Goal: Download file/media

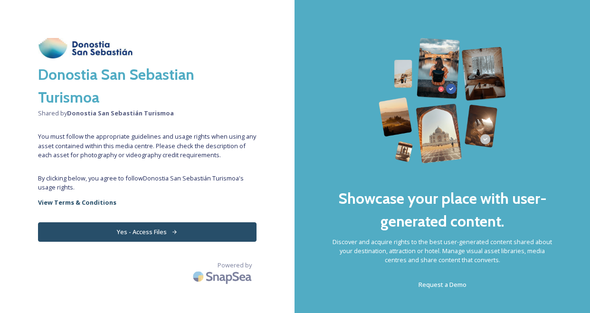
click at [170, 234] on button "Yes - Access Files" at bounding box center [147, 231] width 219 height 19
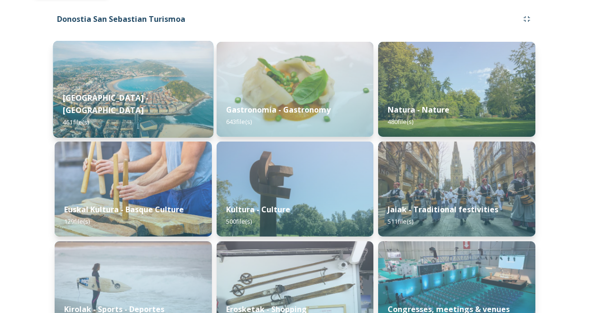
scroll to position [107, 0]
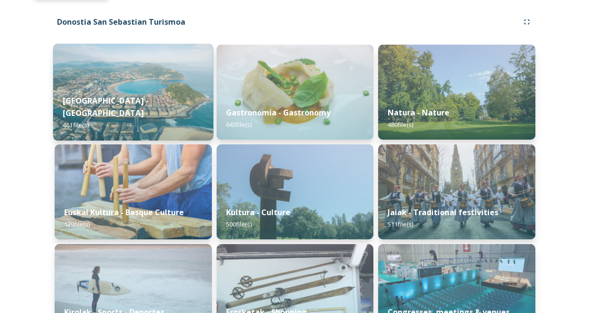
click at [158, 82] on img at bounding box center [133, 92] width 160 height 97
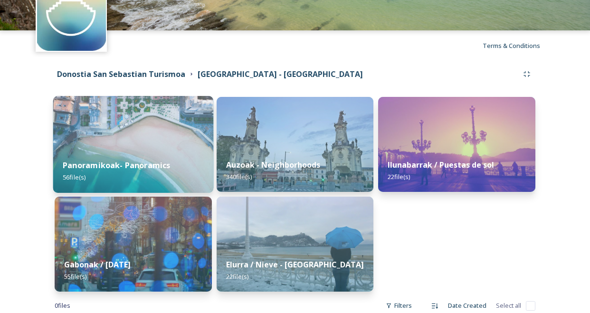
scroll to position [57, 0]
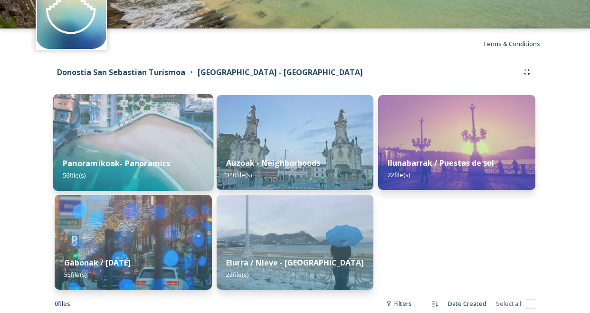
click at [159, 157] on div "Panoramikoak- Panoramics 56 file(s)" at bounding box center [133, 169] width 160 height 43
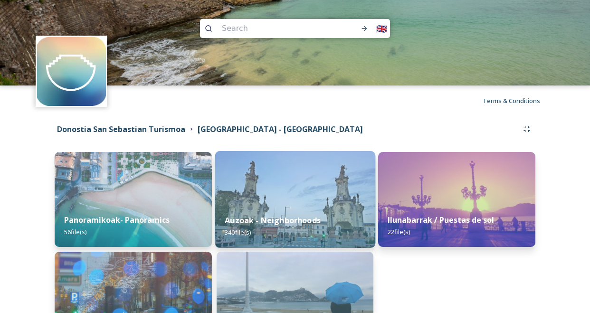
click at [267, 210] on div "Auzoak - Neighborhoods 340 file(s)" at bounding box center [295, 226] width 160 height 43
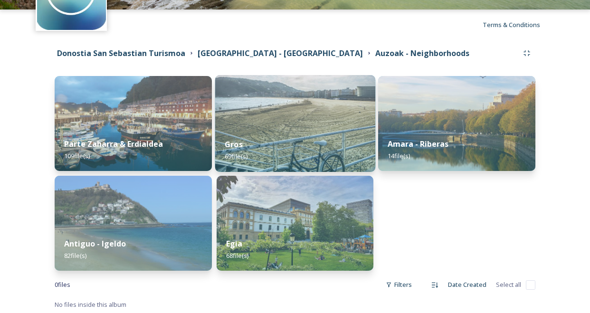
scroll to position [78, 0]
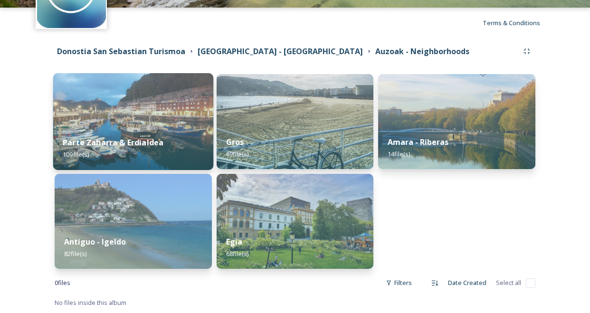
click at [171, 135] on div "Parte Zaharra & Erdialdea 109 file(s)" at bounding box center [133, 148] width 160 height 43
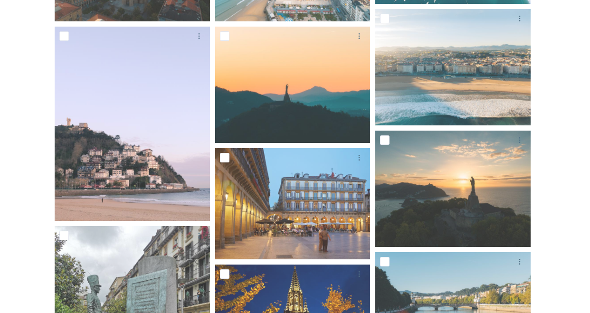
scroll to position [404, 0]
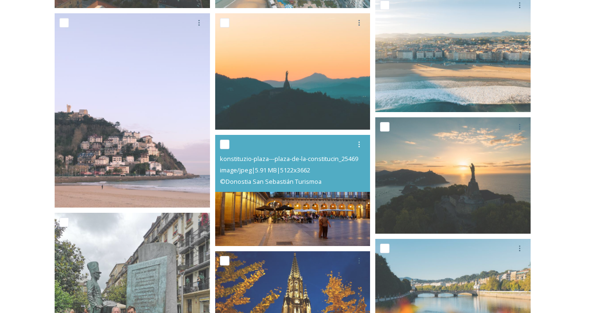
click at [268, 201] on img at bounding box center [292, 190] width 155 height 111
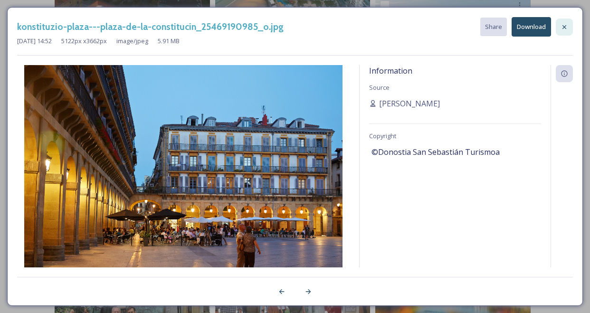
click at [564, 28] on icon at bounding box center [565, 27] width 8 height 8
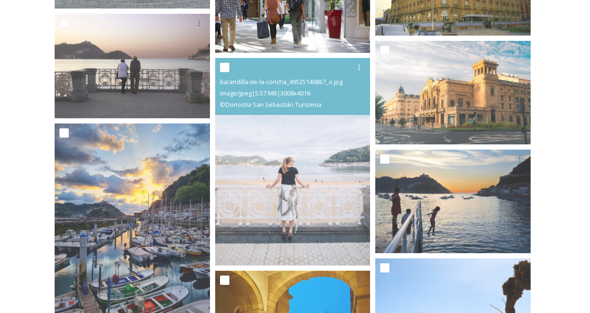
scroll to position [816, 0]
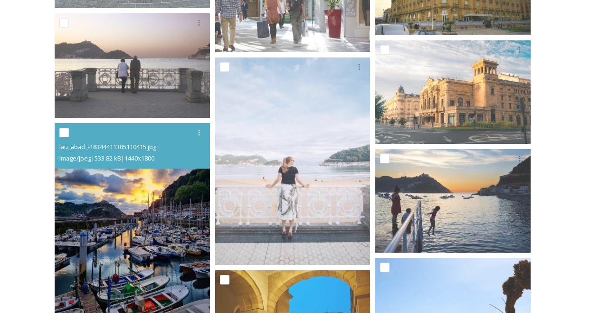
click at [128, 214] on img at bounding box center [132, 220] width 155 height 194
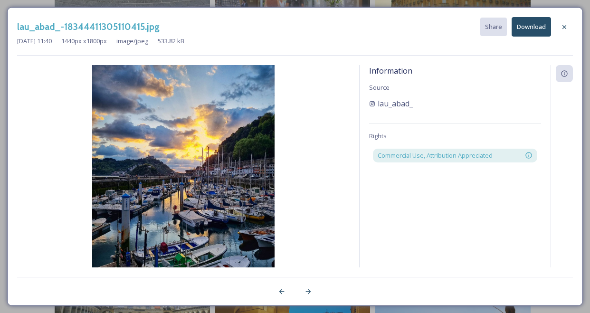
click at [518, 29] on button "Download" at bounding box center [531, 26] width 39 height 19
drag, startPoint x: 56, startPoint y: 26, endPoint x: 12, endPoint y: 28, distance: 43.3
click at [17, 28] on div "lau_abad_-18344411305110415.jpg" at bounding box center [88, 27] width 143 height 14
copy h3 "lau_abad"
click at [569, 77] on div "Information" at bounding box center [564, 73] width 17 height 17
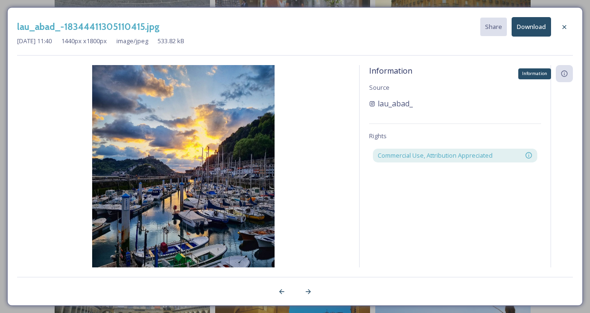
click at [567, 76] on icon at bounding box center [565, 74] width 8 height 8
click at [563, 76] on icon at bounding box center [564, 74] width 6 height 6
click at [561, 76] on div "Information" at bounding box center [564, 73] width 17 height 17
click at [564, 27] on icon at bounding box center [565, 27] width 8 height 8
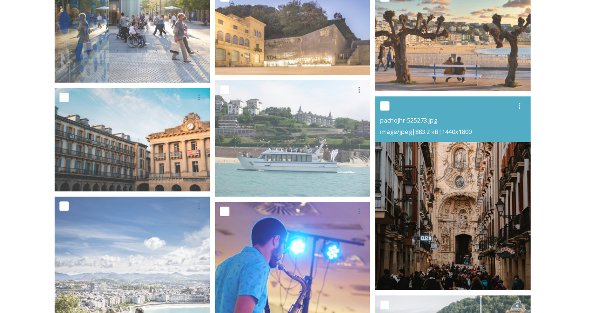
scroll to position [1941, 0]
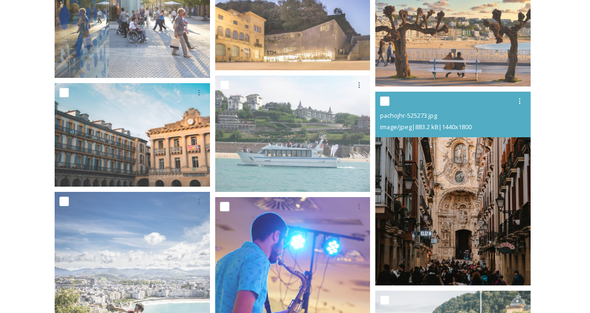
click at [460, 219] on img at bounding box center [452, 189] width 155 height 194
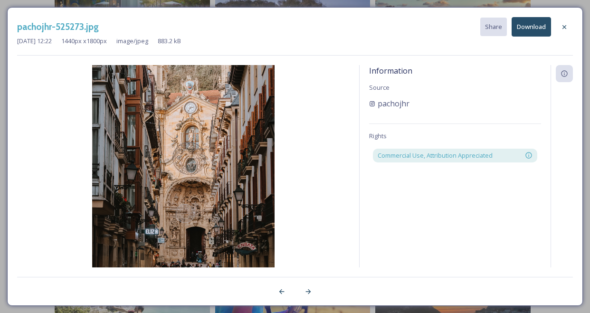
click at [526, 32] on button "Download" at bounding box center [531, 26] width 39 height 19
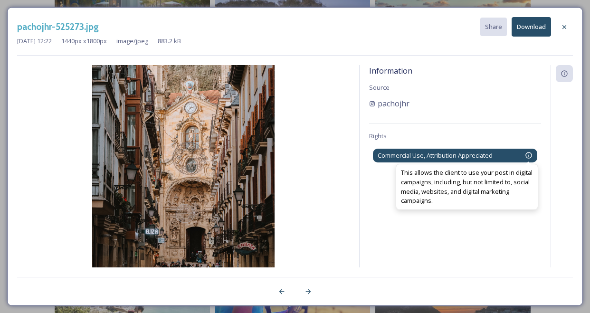
click at [532, 156] on icon at bounding box center [529, 156] width 8 height 8
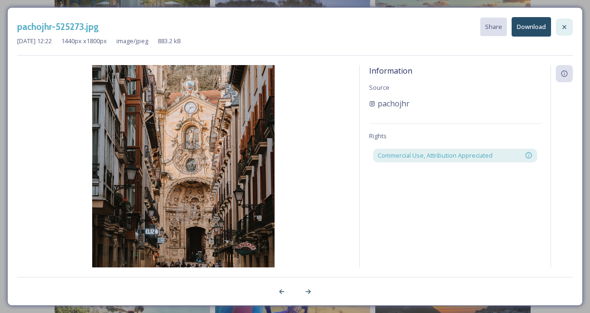
click at [569, 26] on div at bounding box center [564, 27] width 17 height 17
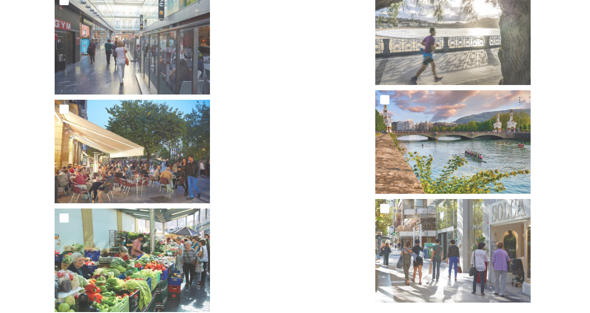
scroll to position [5195, 0]
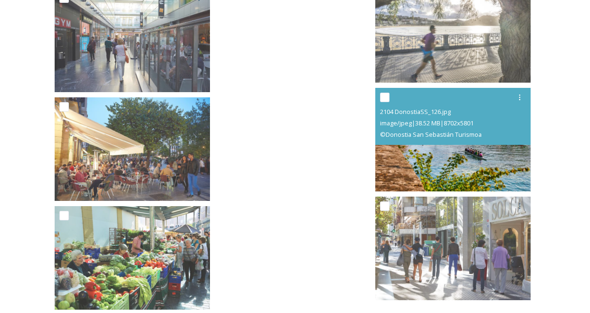
click at [431, 153] on img at bounding box center [452, 140] width 155 height 104
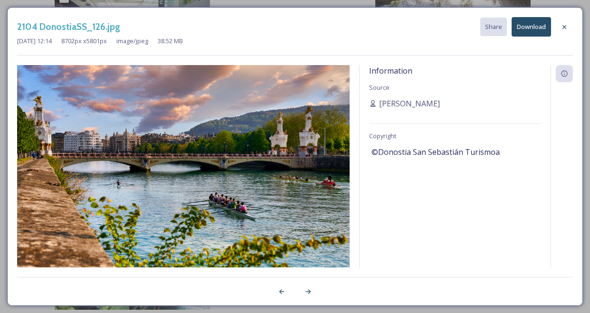
click at [524, 30] on button "Download" at bounding box center [531, 26] width 39 height 19
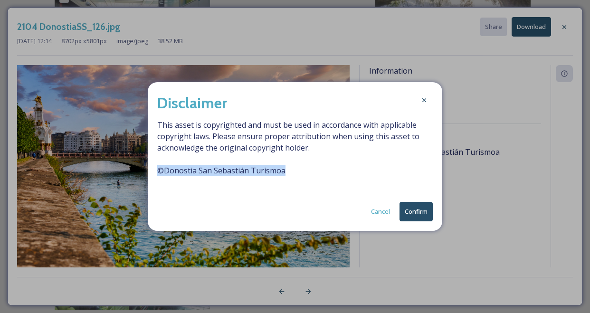
drag, startPoint x: 284, startPoint y: 170, endPoint x: 153, endPoint y: 173, distance: 130.7
click at [153, 172] on div "Disclaimer This asset is copyrighted and must be used in accordance with applic…" at bounding box center [295, 156] width 295 height 149
copy span "© Donostia San Sebastián Turismoa"
click at [413, 215] on button "Confirm" at bounding box center [416, 211] width 33 height 19
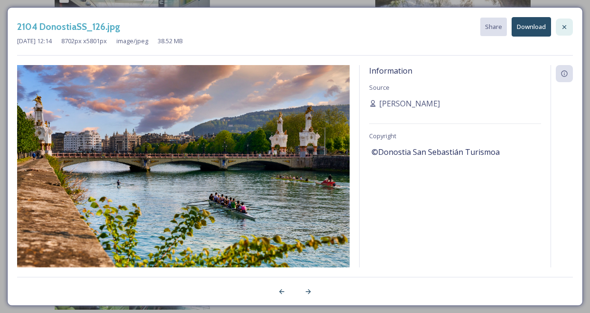
click at [565, 29] on icon at bounding box center [565, 27] width 8 height 8
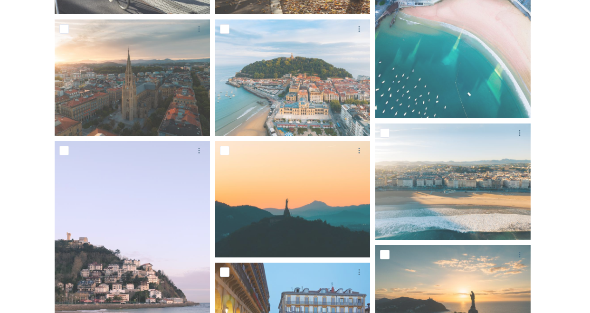
scroll to position [0, 0]
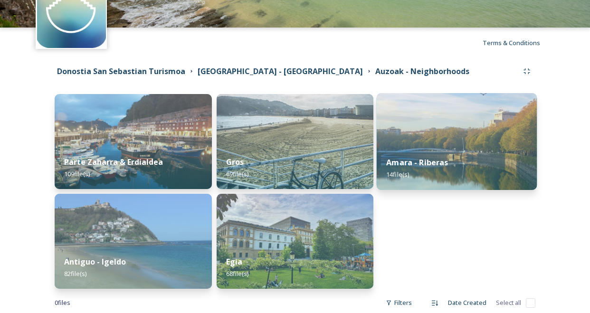
scroll to position [58, 0]
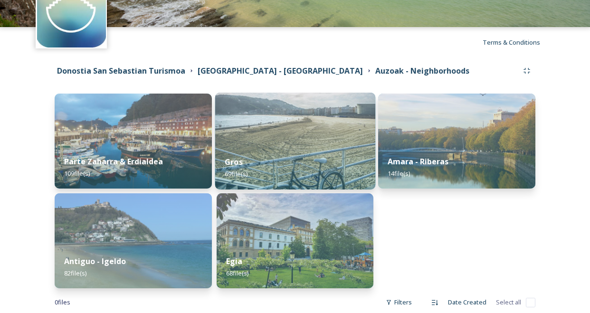
click at [313, 137] on img at bounding box center [295, 141] width 160 height 97
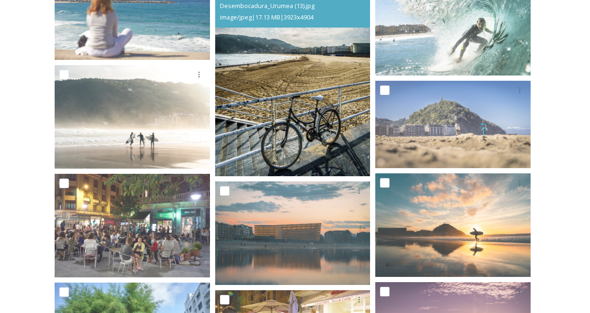
scroll to position [880, 0]
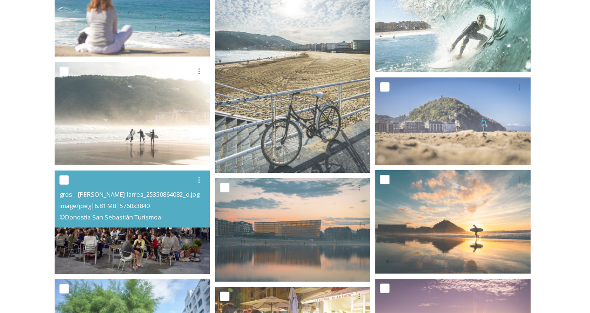
click at [180, 238] on img at bounding box center [132, 223] width 155 height 104
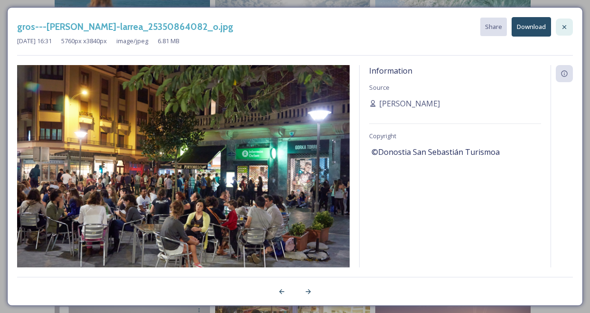
click at [566, 28] on icon at bounding box center [565, 27] width 8 height 8
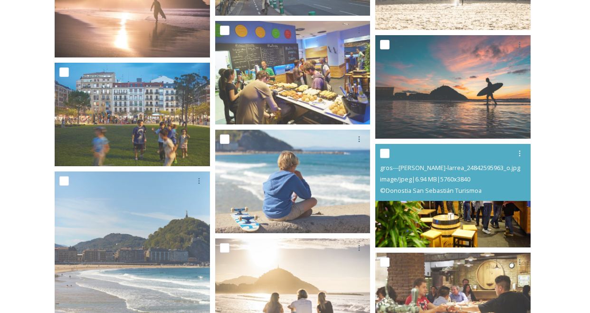
scroll to position [2618, 0]
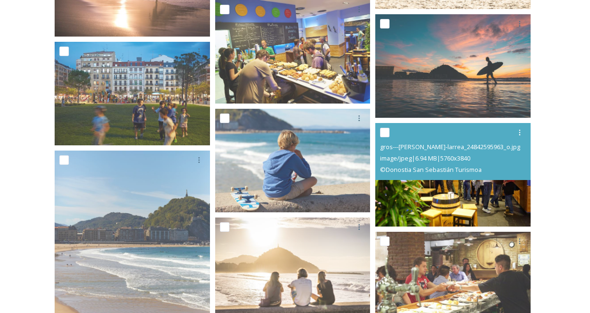
click at [450, 204] on img at bounding box center [452, 175] width 155 height 104
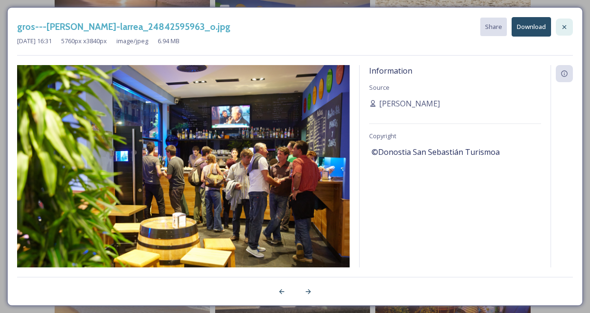
click at [564, 28] on icon at bounding box center [565, 27] width 4 height 4
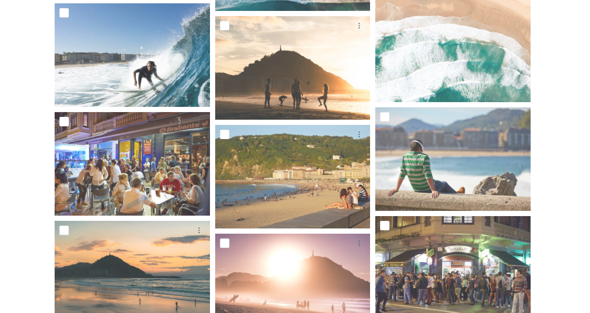
scroll to position [0, 0]
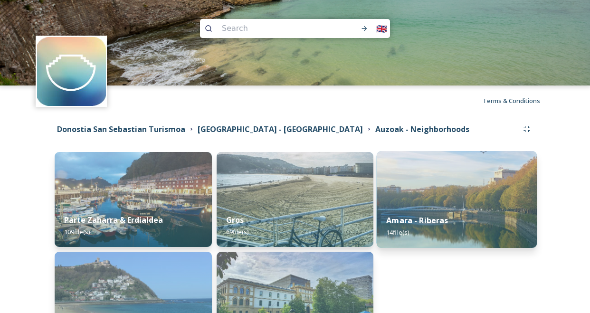
click at [458, 220] on div "Amara - Riberas 14 file(s)" at bounding box center [457, 226] width 160 height 43
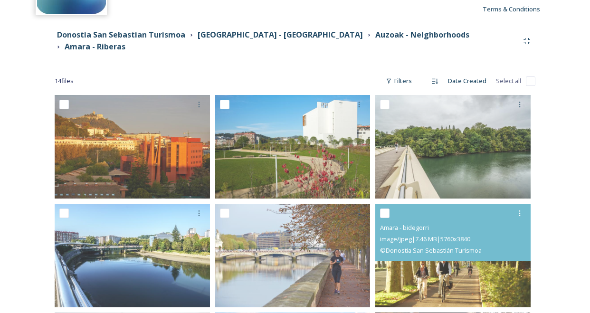
scroll to position [95, 0]
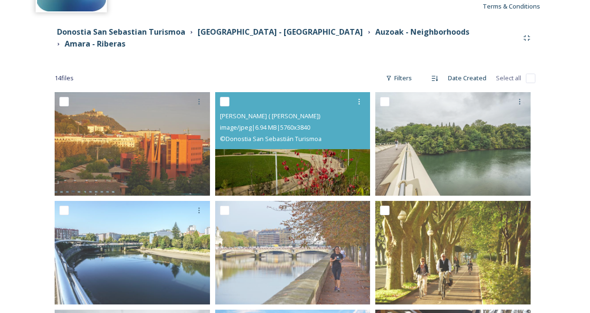
click at [290, 158] on img at bounding box center [292, 144] width 155 height 104
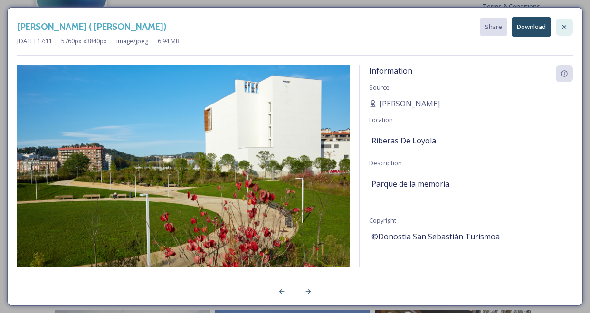
click at [564, 29] on icon at bounding box center [565, 27] width 8 height 8
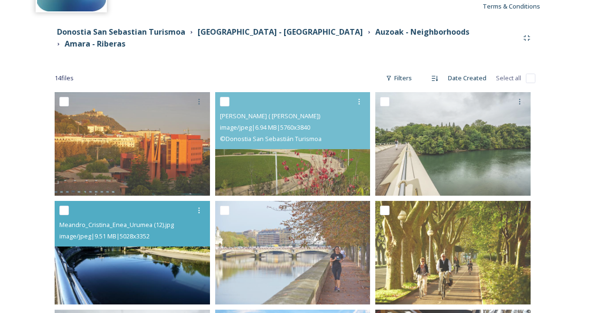
click at [169, 273] on img at bounding box center [132, 253] width 155 height 104
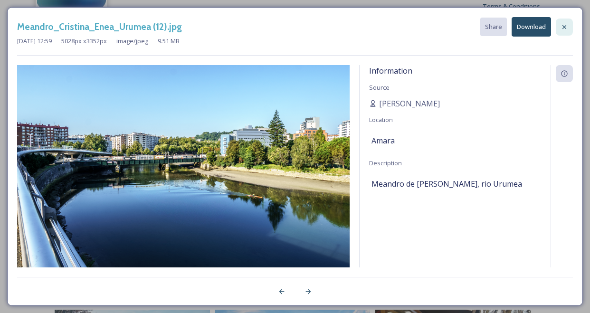
click at [563, 32] on div at bounding box center [564, 27] width 17 height 17
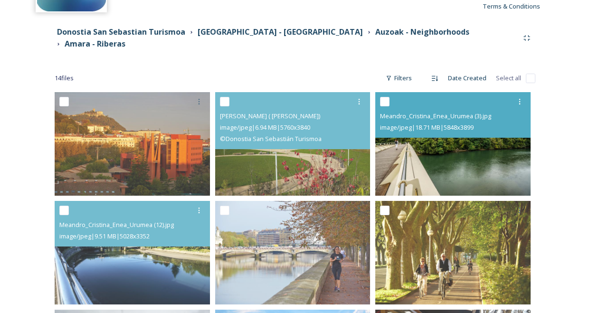
click at [452, 161] on img at bounding box center [452, 144] width 155 height 104
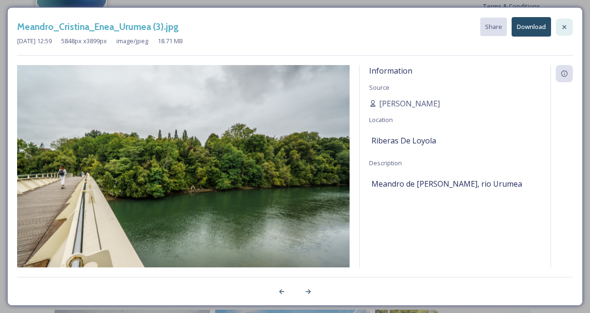
click at [565, 27] on icon at bounding box center [565, 27] width 4 height 4
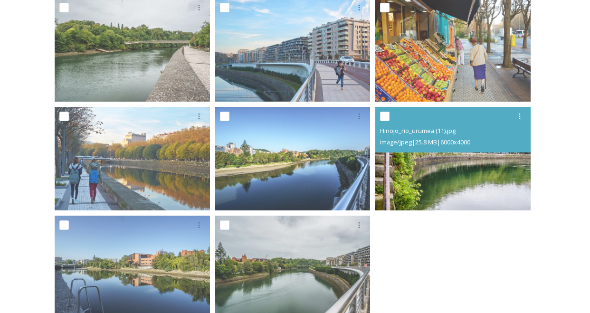
scroll to position [427, 0]
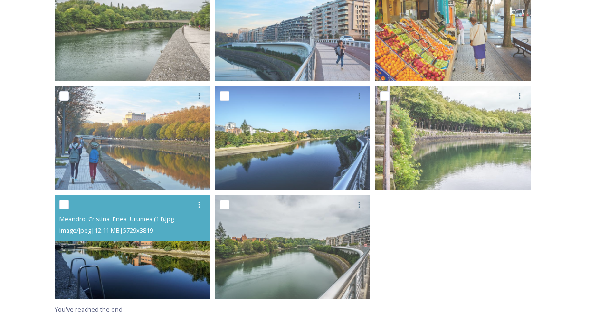
click at [172, 262] on img at bounding box center [132, 247] width 155 height 104
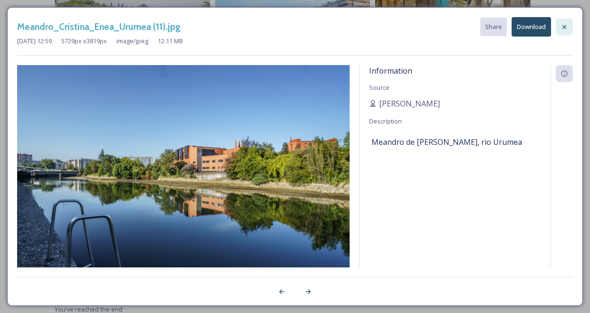
click at [566, 30] on icon at bounding box center [565, 27] width 8 height 8
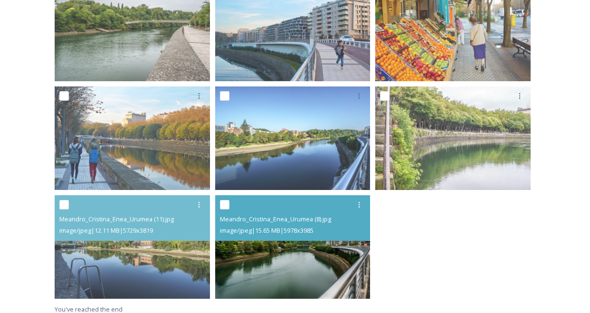
click at [320, 264] on img at bounding box center [292, 247] width 155 height 104
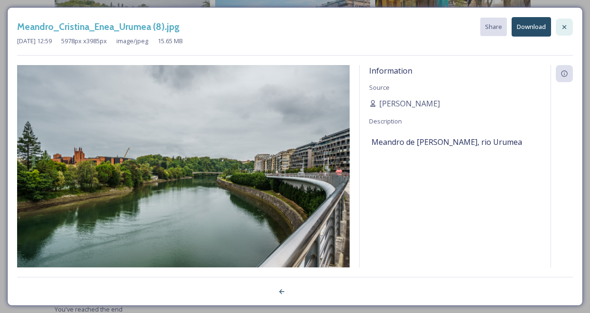
click at [564, 27] on icon at bounding box center [565, 27] width 8 height 8
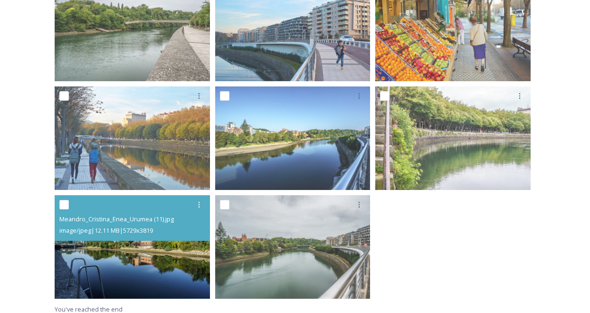
click at [171, 252] on img at bounding box center [132, 247] width 155 height 104
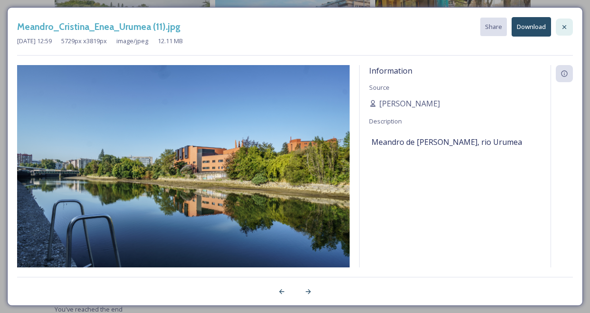
click at [562, 26] on icon at bounding box center [565, 27] width 8 height 8
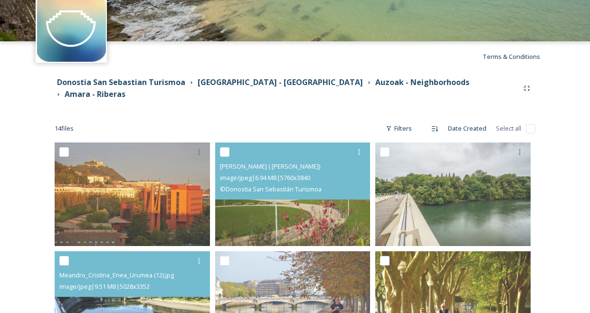
scroll to position [0, 0]
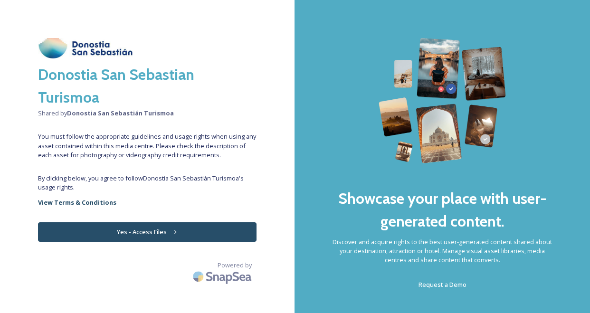
click at [175, 232] on icon at bounding box center [175, 232] width 6 height 6
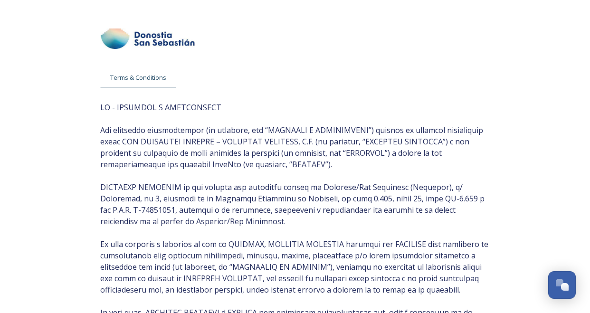
click at [160, 39] on img at bounding box center [147, 39] width 95 height 20
